Goal: Task Accomplishment & Management: Manage account settings

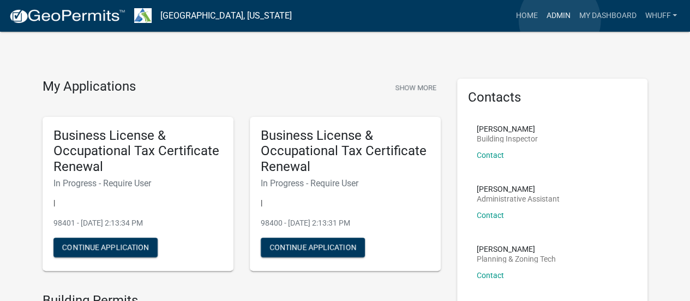
click at [560, 20] on link "Admin" at bounding box center [558, 15] width 33 height 21
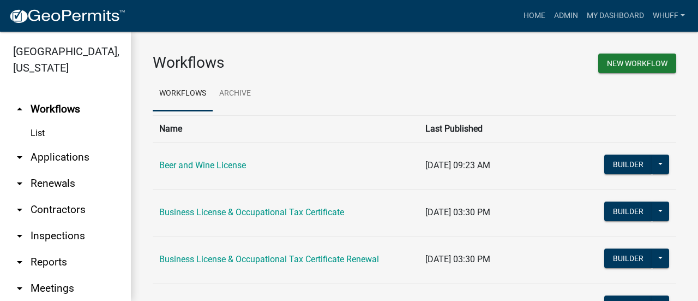
click at [87, 159] on link "arrow_drop_down Applications" at bounding box center [65, 157] width 131 height 26
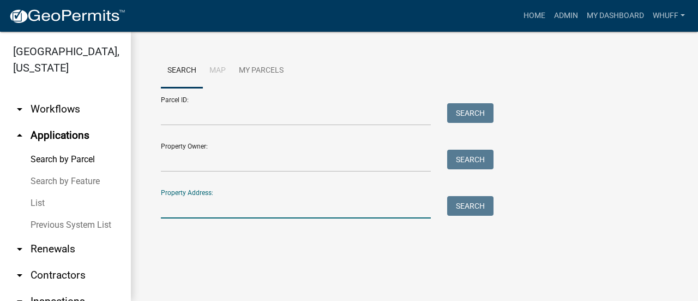
click at [260, 210] on input "Property Address:" at bounding box center [296, 207] width 270 height 22
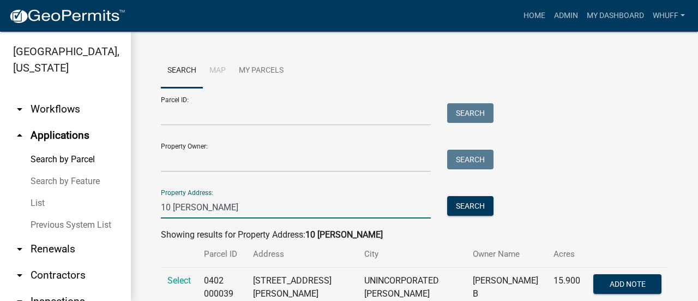
scroll to position [36, 0]
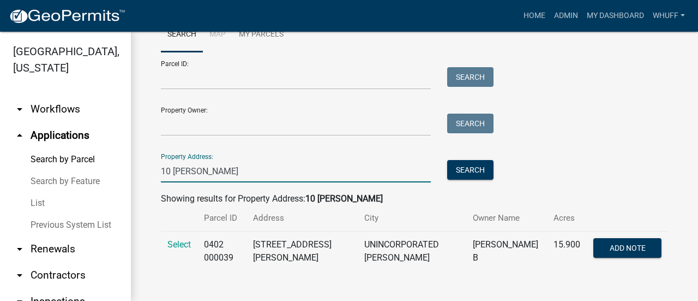
type input "10 [PERSON_NAME]"
click at [176, 239] on span "Select" at bounding box center [179, 244] width 23 height 10
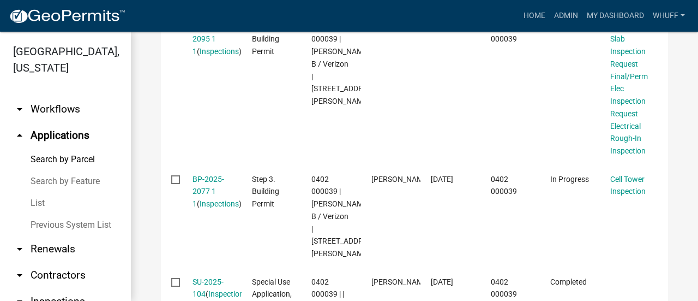
scroll to position [429, 0]
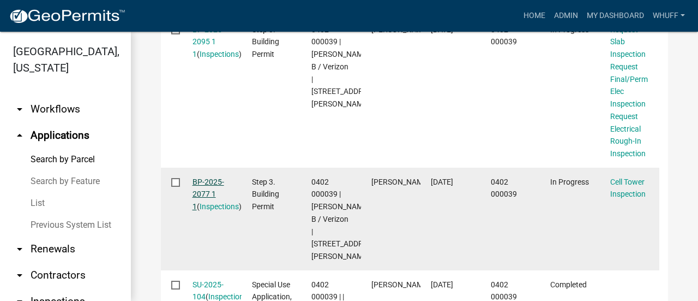
click at [217, 185] on link "BP-2025-2077 1 1" at bounding box center [209, 194] width 32 height 34
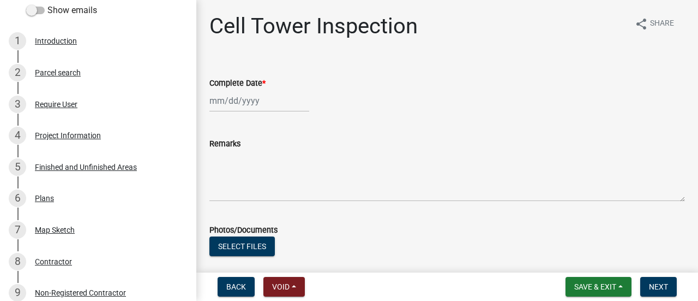
scroll to position [128, 0]
click at [48, 199] on div "Plans" at bounding box center [44, 198] width 19 height 8
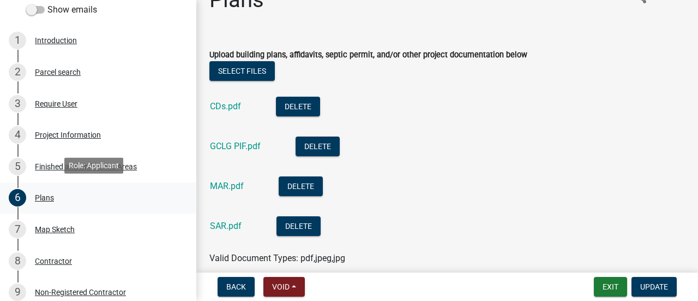
scroll to position [26, 0]
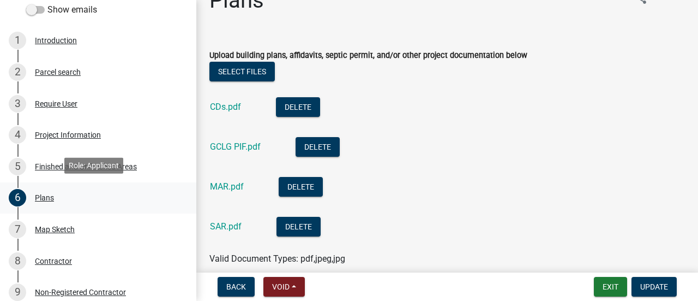
click at [223, 105] on link "CDs.pdf" at bounding box center [225, 106] width 31 height 10
